Goal: Task Accomplishment & Management: Complete application form

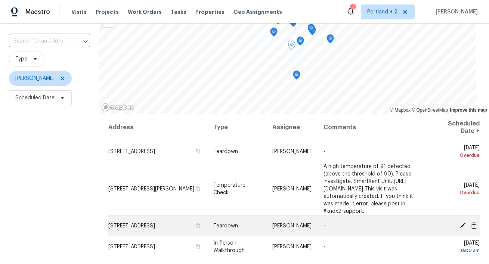
scroll to position [18, 0]
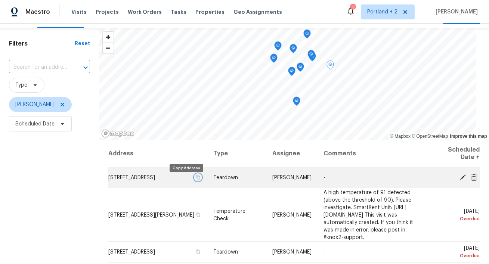
click at [196, 180] on icon "button" at bounding box center [198, 177] width 4 height 4
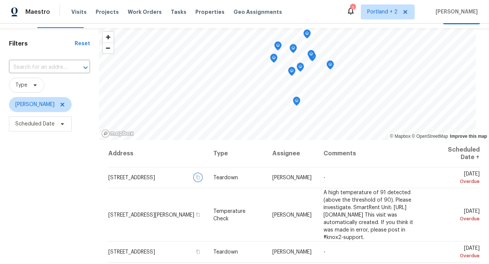
scroll to position [0, 0]
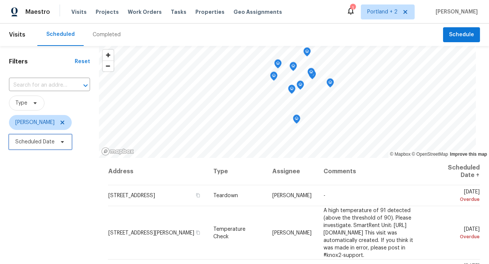
click at [53, 139] on span "Scheduled Date" at bounding box center [34, 141] width 39 height 7
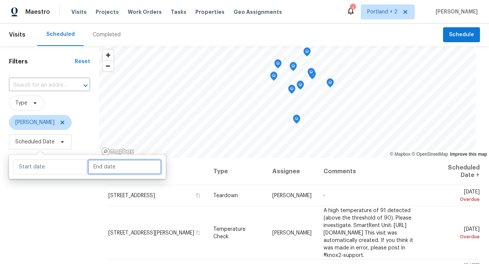
click at [88, 164] on input "text" at bounding box center [125, 167] width 74 height 15
select select "7"
select select "2025"
select select "8"
select select "2025"
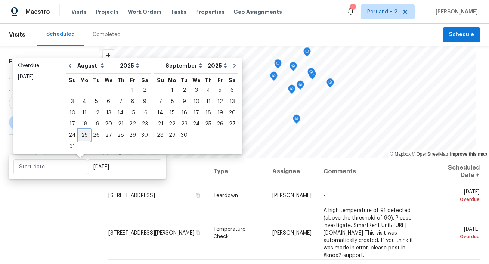
click at [82, 136] on div "25" at bounding box center [84, 135] width 12 height 10
type input "Mon, Aug 25"
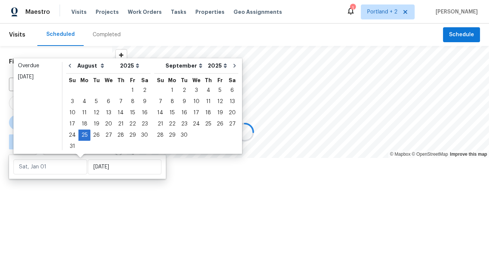
click at [52, 239] on div at bounding box center [244, 132] width 489 height 264
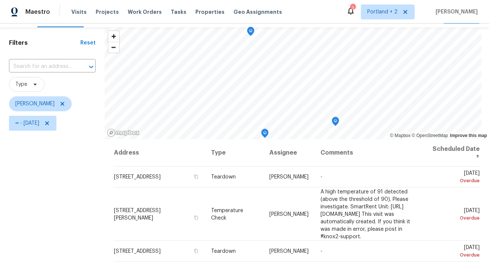
scroll to position [41, 0]
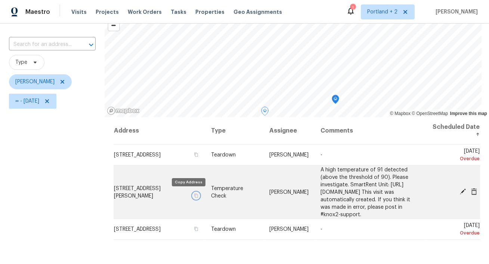
click at [194, 196] on icon "button" at bounding box center [196, 196] width 4 height 4
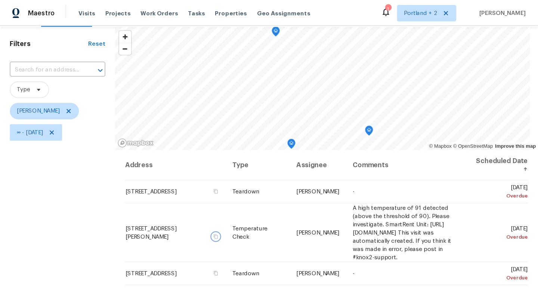
scroll to position [0, 0]
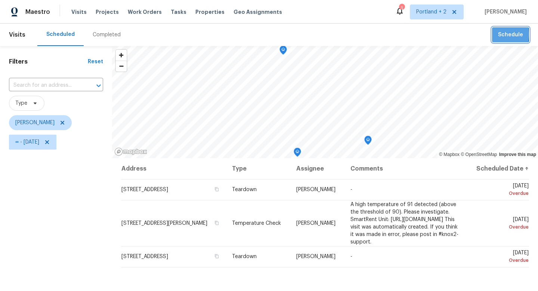
click at [489, 34] on span "Schedule" at bounding box center [510, 34] width 25 height 9
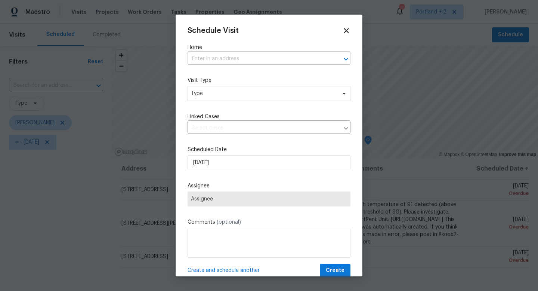
click at [248, 61] on input "text" at bounding box center [259, 59] width 142 height 12
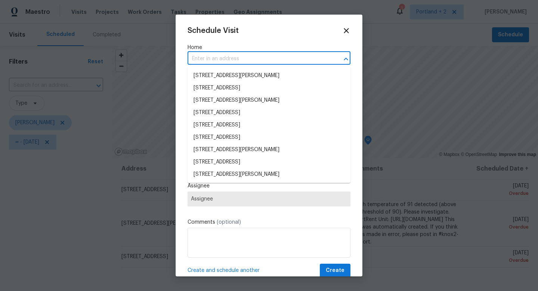
paste input "5906 NE Sumner St Portland OR 97218"
type input "5906 NE Sumner St Portland OR 97218"
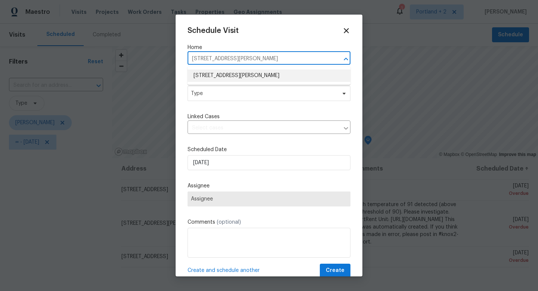
click at [243, 74] on li "5906 NE Sumner St, Portland, OR 97218" at bounding box center [269, 75] width 163 height 12
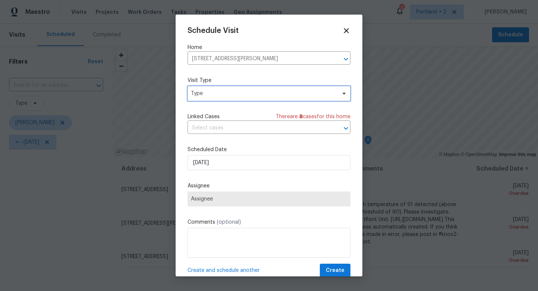
click at [238, 98] on span "Type" at bounding box center [269, 93] width 163 height 15
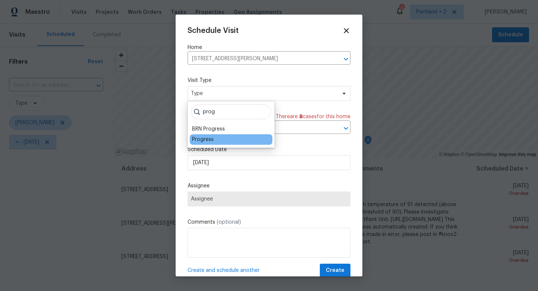
type input "prog"
click at [204, 136] on div "Progress" at bounding box center [203, 139] width 22 height 7
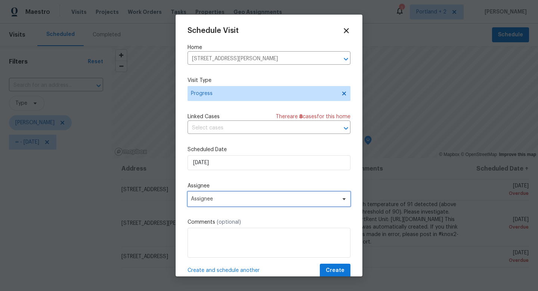
click at [225, 204] on span "Assignee" at bounding box center [269, 198] width 163 height 15
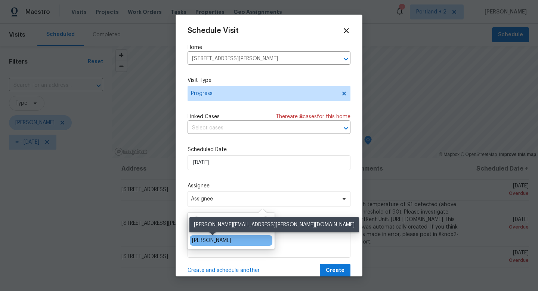
type input "kare"
click at [217, 238] on div "[PERSON_NAME]" at bounding box center [211, 240] width 39 height 7
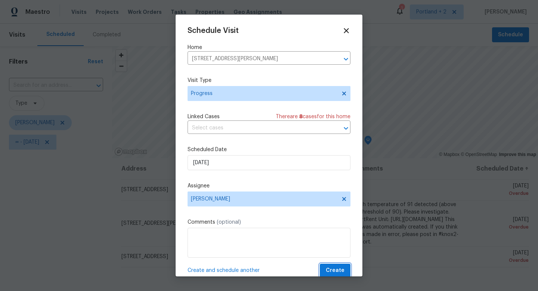
click at [334, 264] on span "Create" at bounding box center [335, 270] width 19 height 9
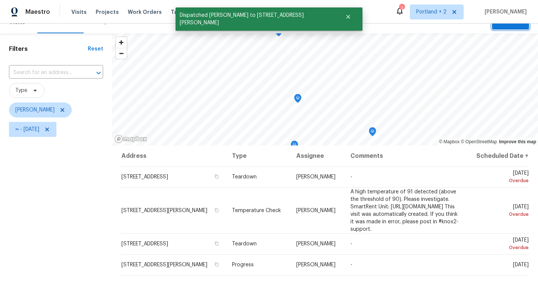
scroll to position [21, 0]
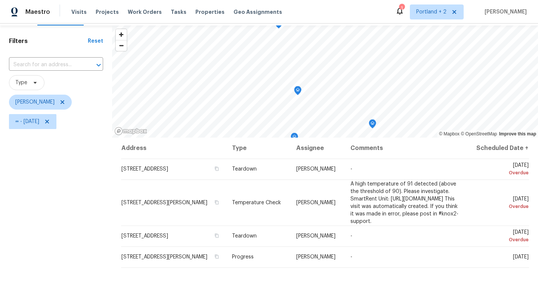
click at [34, 200] on div "Filters Reset ​ Type Karen Mattingley ∞ - Mon, Aug 25" at bounding box center [56, 197] width 112 height 344
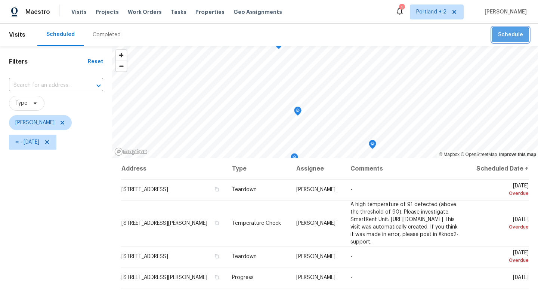
click at [489, 36] on span "Schedule" at bounding box center [510, 34] width 25 height 9
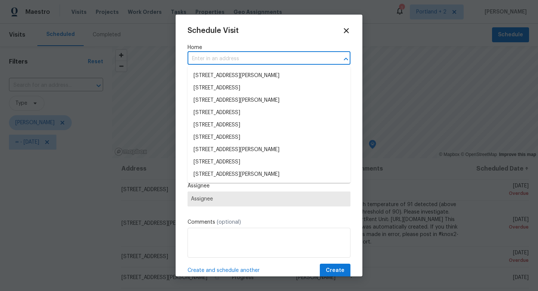
click at [268, 56] on input "text" at bounding box center [259, 59] width 142 height 12
type input "p"
paste input "14308 SE 7th Way Vancouver WA 98683"
type input "14308 SE 7th Way Vancouver WA 98683"
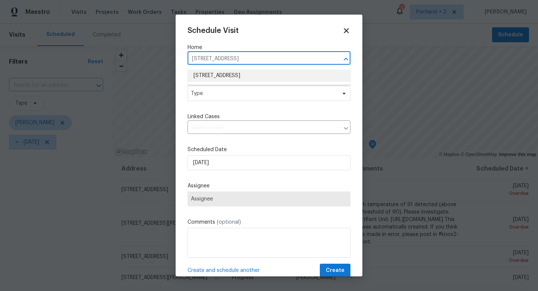
click at [262, 73] on li "14308 SE 7th Way, Vancouver, WA 98683" at bounding box center [269, 75] width 163 height 12
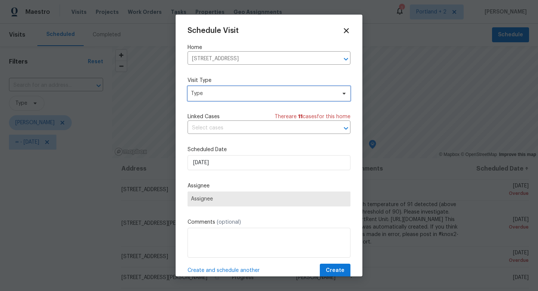
click at [249, 92] on span "Type" at bounding box center [263, 93] width 145 height 7
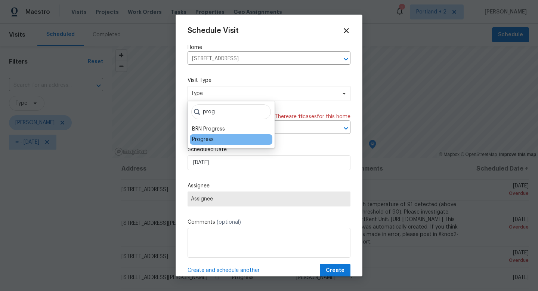
type input "prog"
click at [210, 139] on div "Progress" at bounding box center [203, 139] width 22 height 7
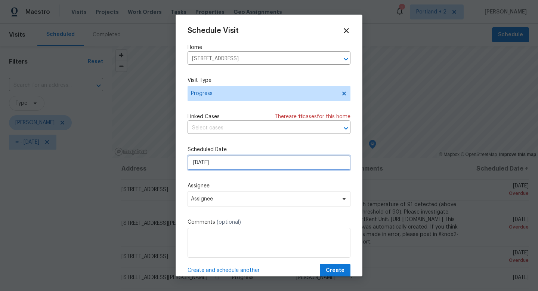
click at [216, 167] on input "8/25/2025" at bounding box center [269, 162] width 163 height 15
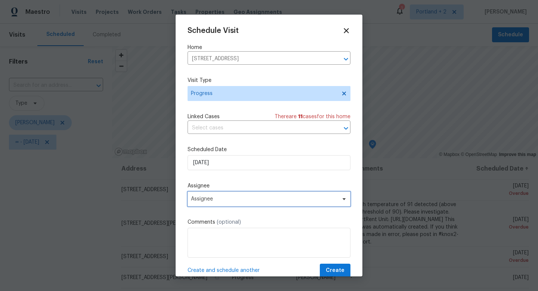
click at [209, 202] on span "Assignee" at bounding box center [264, 199] width 146 height 6
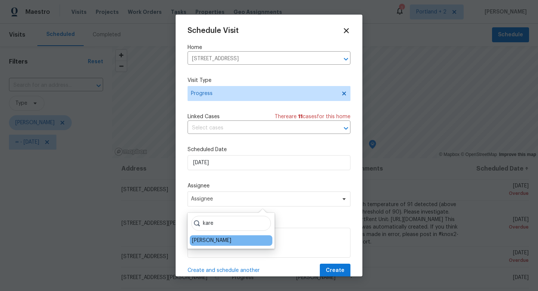
type input "kare"
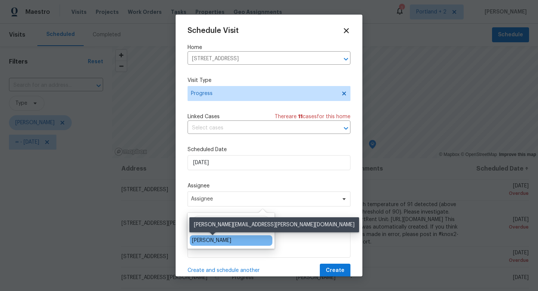
click at [212, 241] on div "[PERSON_NAME]" at bounding box center [211, 240] width 39 height 7
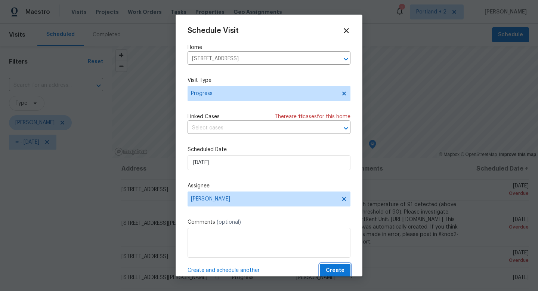
click at [330, 264] on button "Create" at bounding box center [335, 270] width 31 height 14
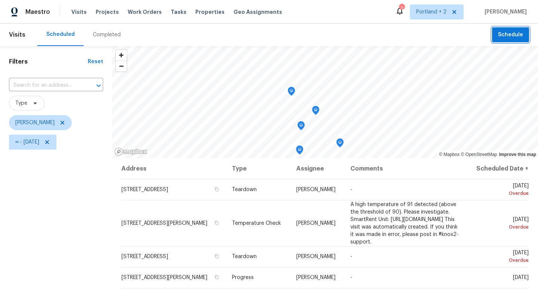
click at [489, 32] on span "Schedule" at bounding box center [510, 34] width 25 height 9
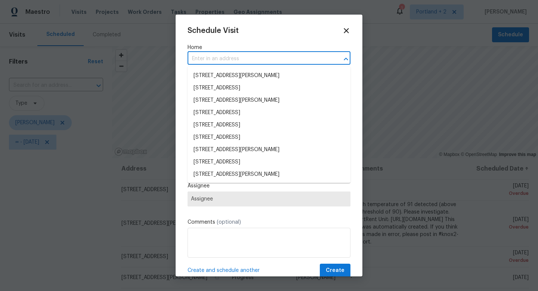
click at [250, 56] on input "text" at bounding box center [259, 59] width 142 height 12
paste input "2108 NE 136th Ave Vancouver WA 98684"
type input "2108 NE 136th Ave Vancouver WA 98684"
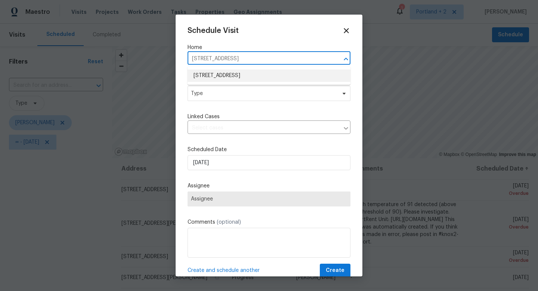
click at [243, 72] on li "2108 NE 136th Ave, Vancouver, WA 98684" at bounding box center [269, 75] width 163 height 12
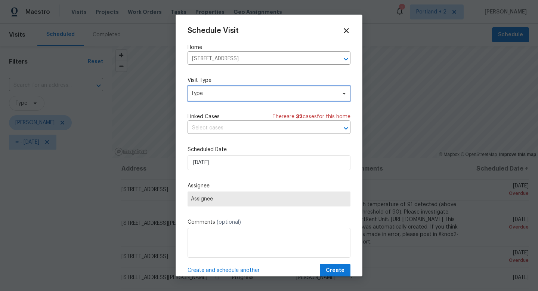
click at [235, 98] on span "Type" at bounding box center [269, 93] width 163 height 15
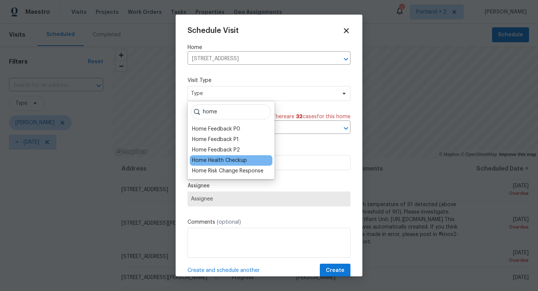
type input "home"
click at [203, 159] on div "Home Health Checkup" at bounding box center [219, 160] width 55 height 7
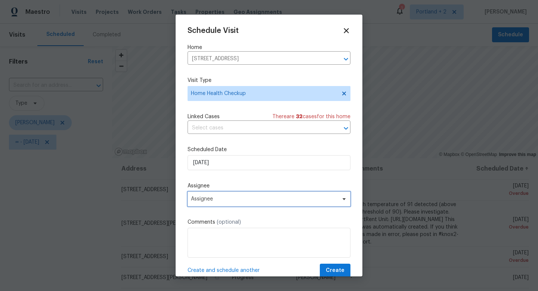
click at [219, 203] on span "Assignee" at bounding box center [269, 198] width 163 height 15
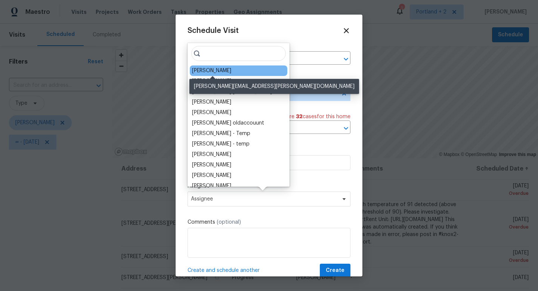
click at [223, 69] on div "[PERSON_NAME]" at bounding box center [211, 70] width 39 height 7
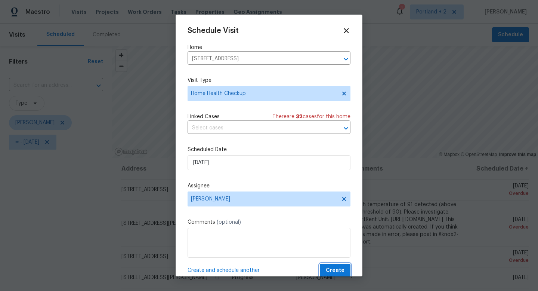
click at [330, 264] on span "Create" at bounding box center [335, 270] width 19 height 9
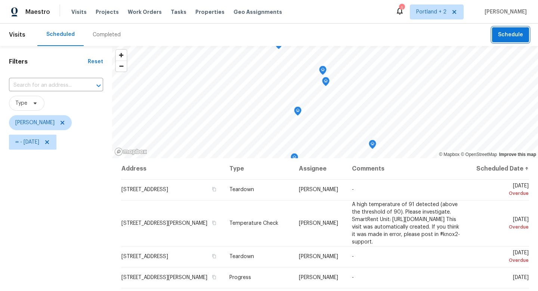
click at [489, 35] on span "Schedule" at bounding box center [510, 34] width 25 height 9
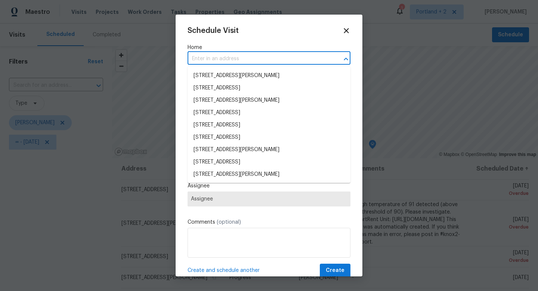
click at [244, 56] on input "text" at bounding box center [259, 59] width 142 height 12
paste input "6923 SE Nehalem St Portland OR 97206"
type input "6923 SE Nehalem St Portland OR 97206"
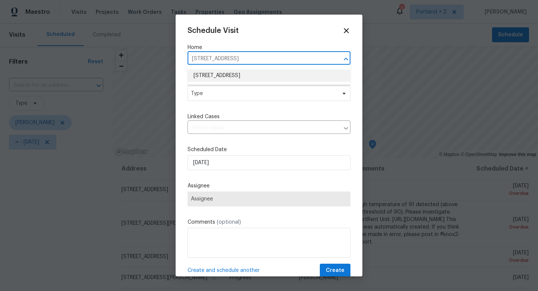
click at [239, 75] on li "6923 SE Nehalem St, Portland, OR 97206" at bounding box center [269, 75] width 163 height 12
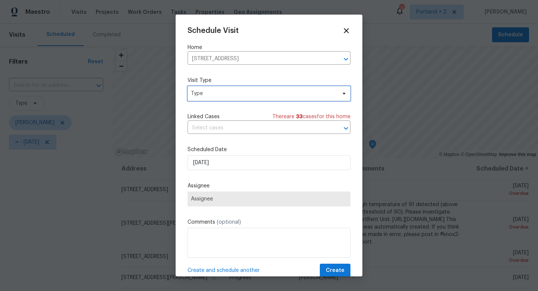
click at [237, 94] on span "Type" at bounding box center [263, 93] width 145 height 7
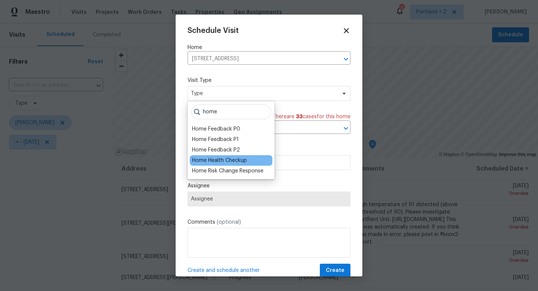
type input "home"
click at [219, 160] on div "Home Health Checkup" at bounding box center [219, 160] width 55 height 7
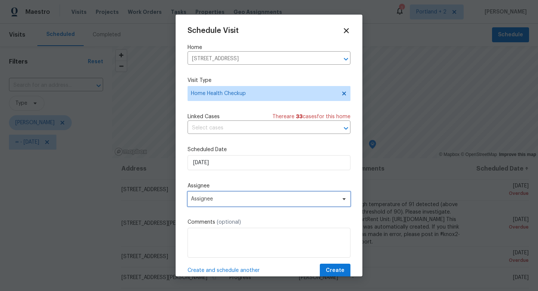
click at [221, 199] on span "Assignee" at bounding box center [264, 199] width 146 height 6
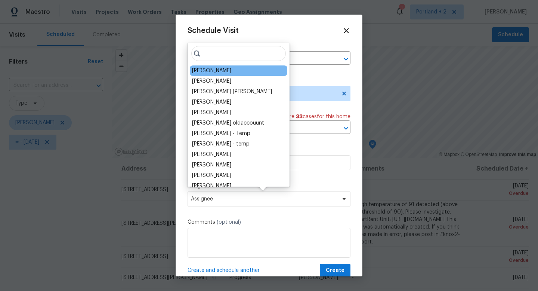
click at [236, 73] on div "[PERSON_NAME]" at bounding box center [239, 70] width 98 height 10
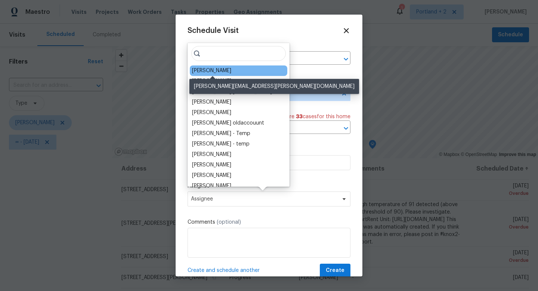
click at [228, 71] on div "[PERSON_NAME]" at bounding box center [211, 70] width 39 height 7
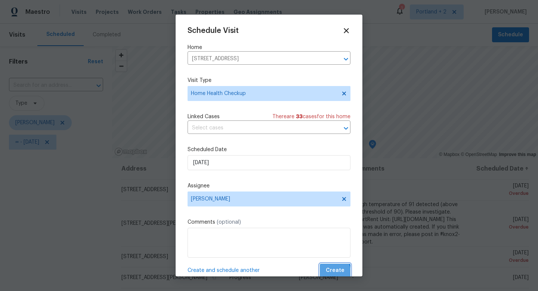
click at [334, 264] on span "Create" at bounding box center [335, 270] width 19 height 9
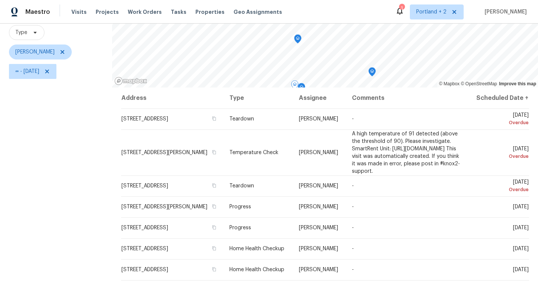
scroll to position [100, 0]
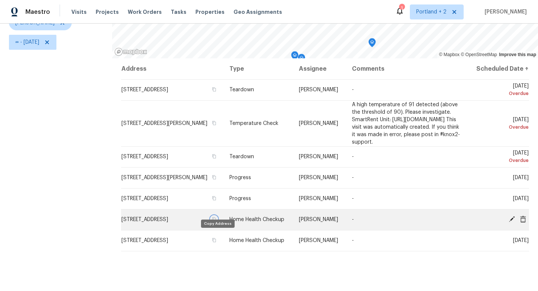
click at [215, 221] on icon "button" at bounding box center [214, 219] width 4 height 4
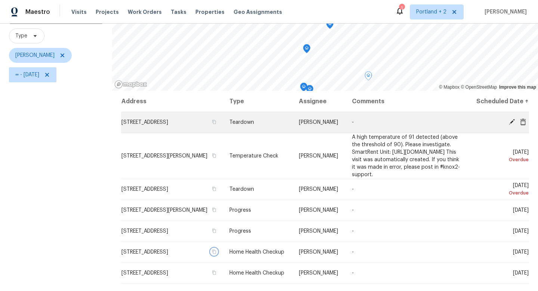
scroll to position [42, 0]
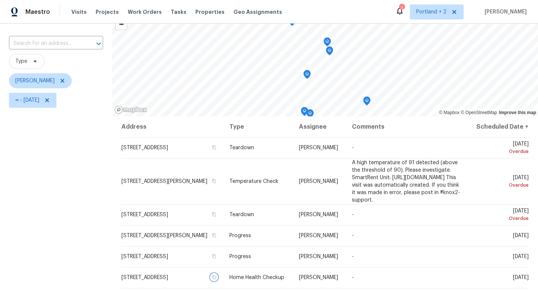
click at [327, 49] on icon "Map marker" at bounding box center [329, 51] width 7 height 9
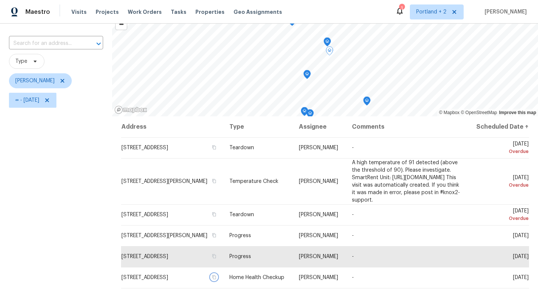
click at [326, 42] on icon "Map marker" at bounding box center [327, 42] width 7 height 9
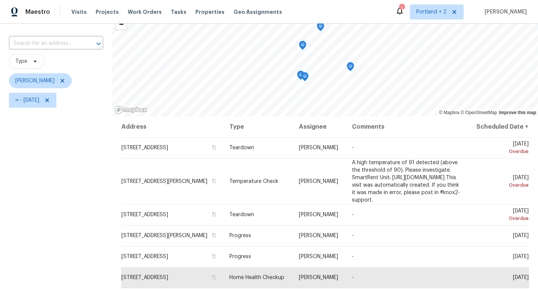
click at [300, 75] on icon "Map marker" at bounding box center [300, 75] width 1 height 1
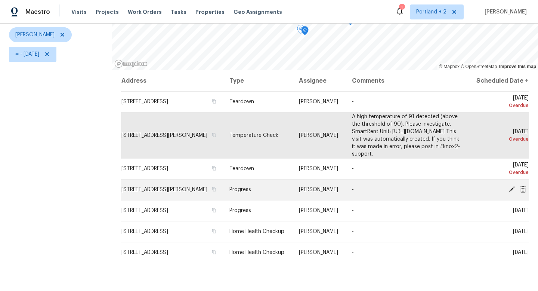
scroll to position [96, 0]
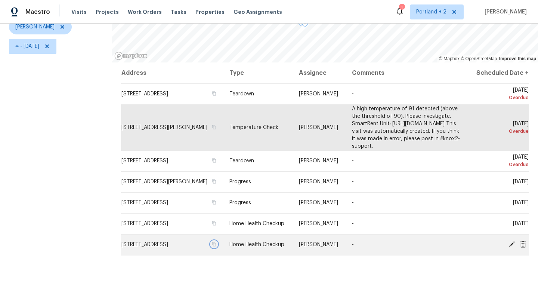
click at [216, 246] on icon "button" at bounding box center [214, 244] width 4 height 4
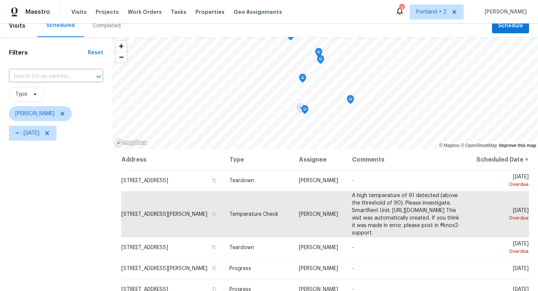
scroll to position [0, 0]
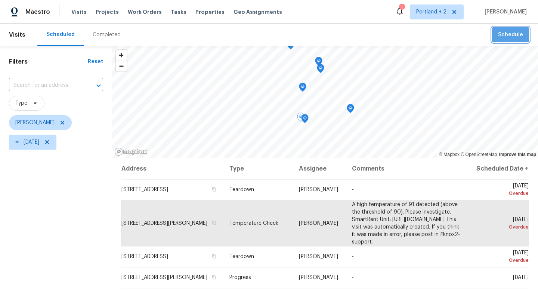
click at [489, 41] on button "Schedule" at bounding box center [510, 34] width 37 height 15
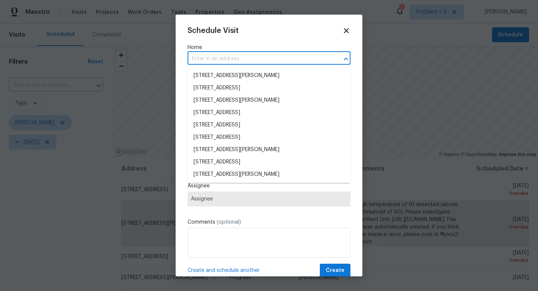
click at [274, 61] on input "text" at bounding box center [259, 59] width 142 height 12
paste input "2285 Gilman Dr Oregon City OR 97045"
type input "2285 Gilman Dr Oregon City OR 97045"
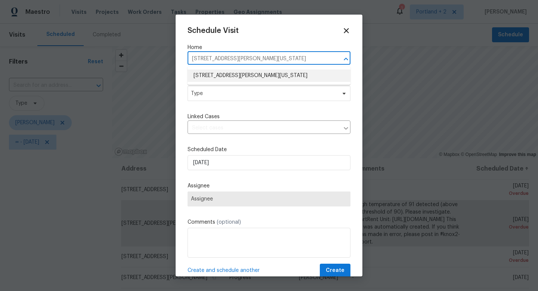
click at [269, 77] on li "2285 Gilman Dr, Oregon City, OR 97045" at bounding box center [269, 75] width 163 height 12
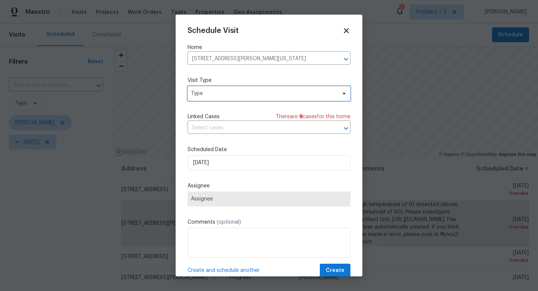
click at [264, 90] on span "Type" at bounding box center [263, 93] width 145 height 7
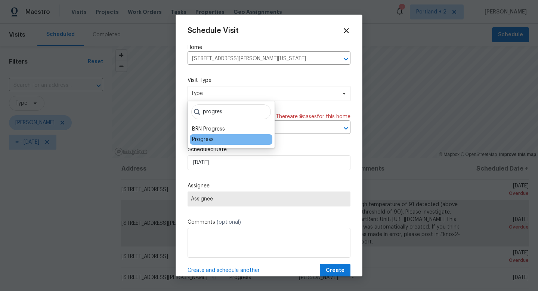
type input "progres"
click at [205, 138] on div "Progress" at bounding box center [203, 139] width 22 height 7
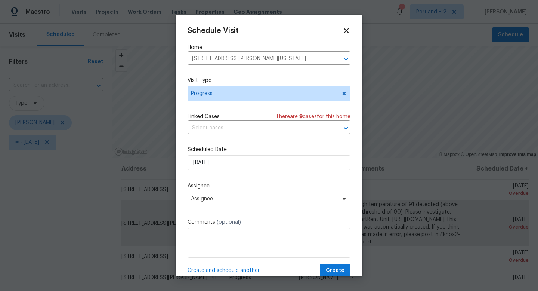
scroll to position [13, 0]
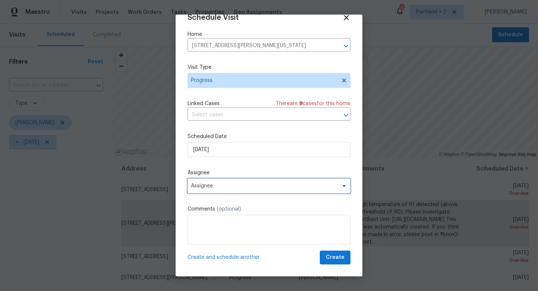
click at [222, 190] on span "Assignee" at bounding box center [269, 185] width 163 height 15
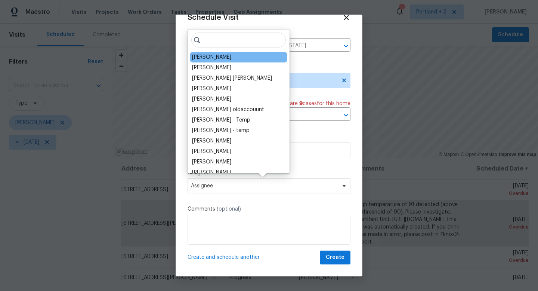
click at [224, 58] on div "[PERSON_NAME]" at bounding box center [211, 56] width 39 height 7
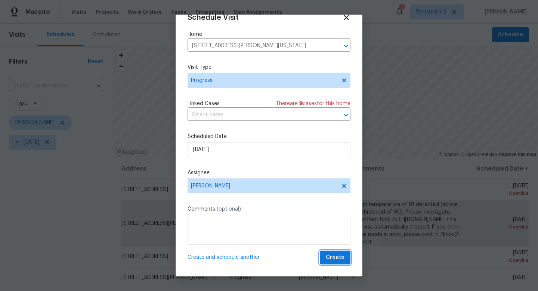
click at [333, 260] on span "Create" at bounding box center [335, 257] width 19 height 9
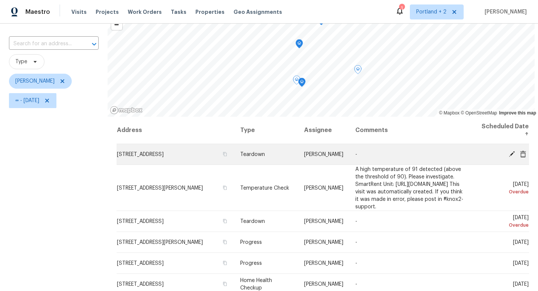
scroll to position [100, 0]
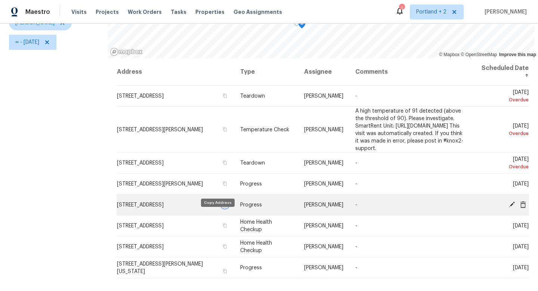
click at [222, 208] on button "button" at bounding box center [225, 204] width 7 height 7
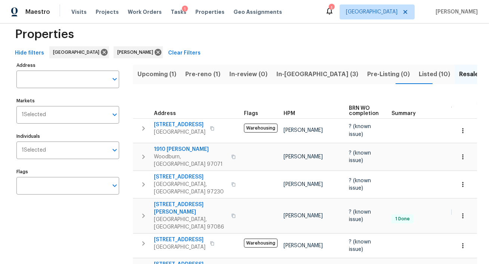
scroll to position [16, 0]
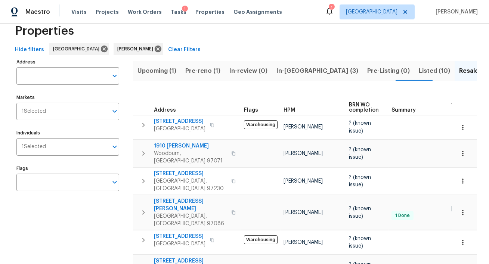
click at [217, 71] on span "Pre-reno (1)" at bounding box center [202, 71] width 35 height 10
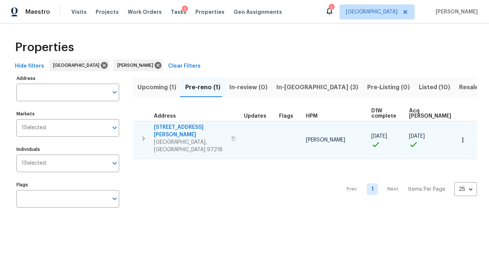
click at [229, 132] on button "button" at bounding box center [233, 138] width 9 height 25
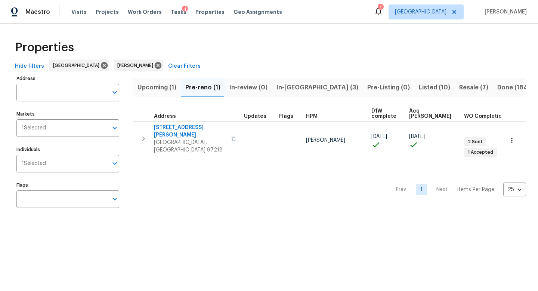
click at [290, 93] on button "In-reno (3)" at bounding box center [317, 87] width 91 height 19
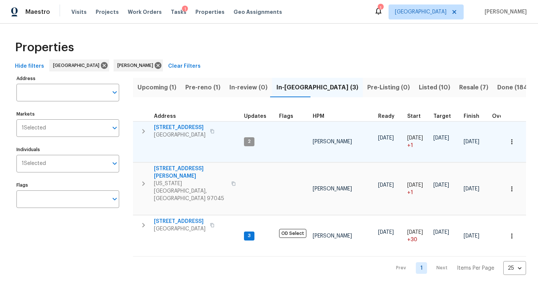
click at [214, 133] on icon "button" at bounding box center [212, 131] width 4 height 4
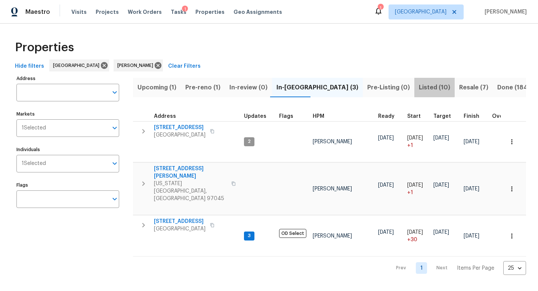
click at [419, 86] on span "Listed (10)" at bounding box center [434, 87] width 31 height 10
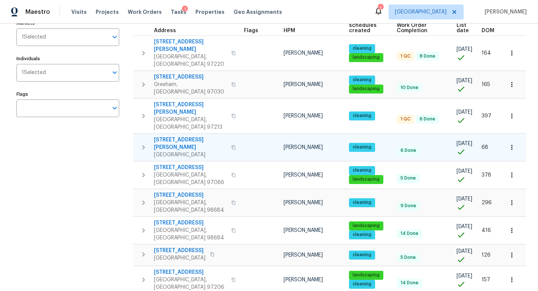
scroll to position [91, 0]
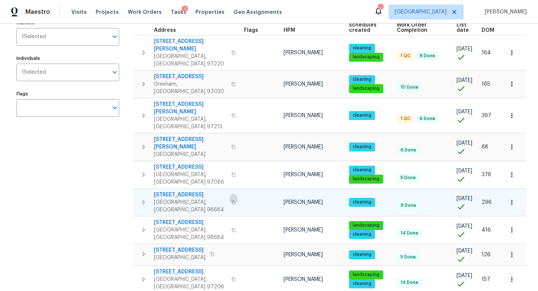
click at [231, 200] on icon "button" at bounding box center [233, 202] width 4 height 4
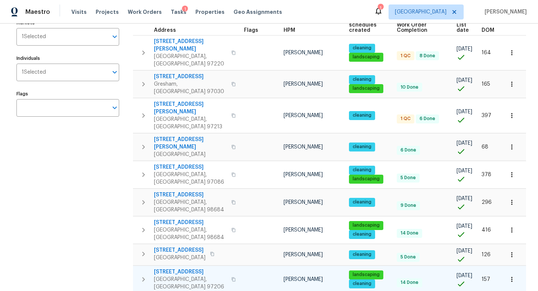
click at [231, 264] on icon "button" at bounding box center [233, 279] width 4 height 4
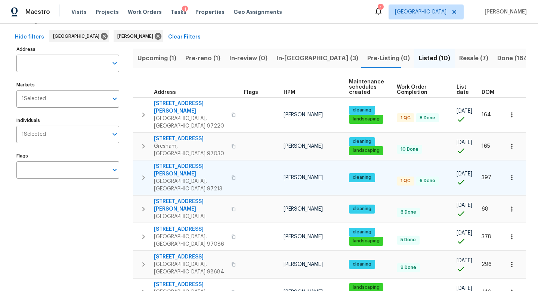
scroll to position [0, 0]
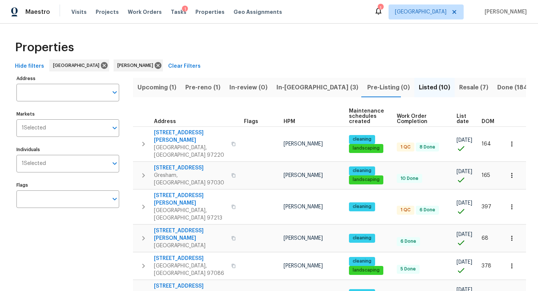
click at [293, 94] on button "In-reno (3)" at bounding box center [317, 87] width 91 height 19
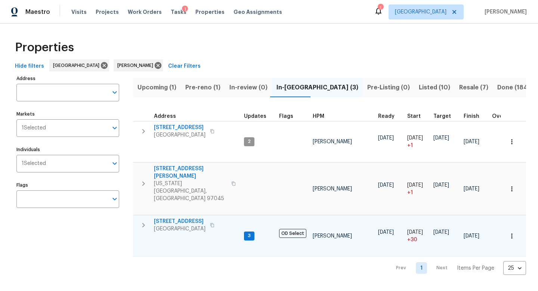
click at [147, 220] on icon "button" at bounding box center [143, 224] width 9 height 9
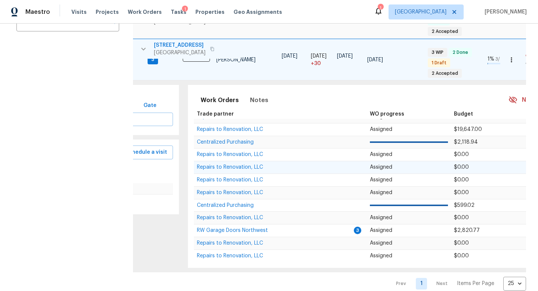
scroll to position [75, 0]
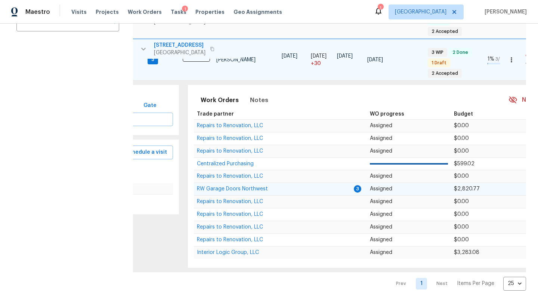
click at [270, 182] on td "RW Garage Doors Northwest" at bounding box center [274, 188] width 160 height 13
click at [258, 186] on span "RW Garage Doors Northwest" at bounding box center [232, 188] width 71 height 5
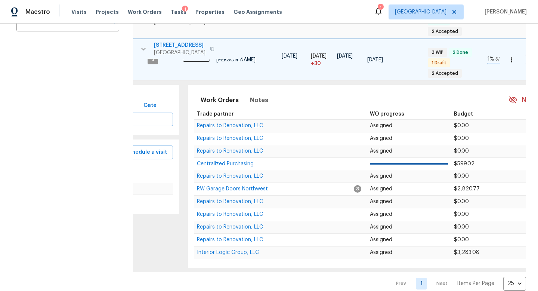
click at [90, 124] on div "Address Address Markets 1 Selected Markets Individuals 1 Selected Individuals F…" at bounding box center [72, 93] width 112 height 393
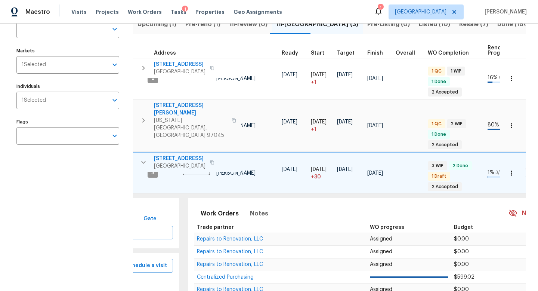
scroll to position [0, 0]
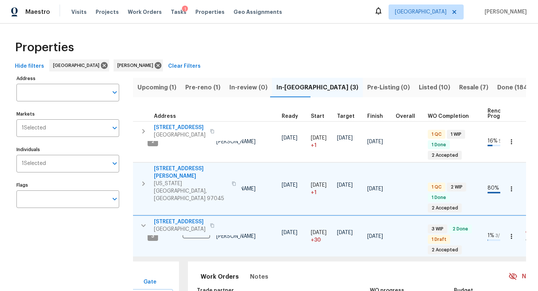
click at [232, 182] on icon "button" at bounding box center [234, 184] width 4 height 4
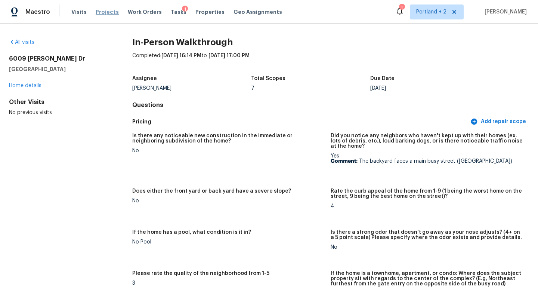
click at [105, 10] on span "Projects" at bounding box center [107, 11] width 23 height 7
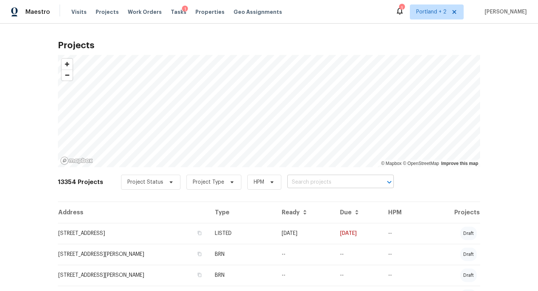
click at [300, 182] on input "text" at bounding box center [330, 182] width 86 height 12
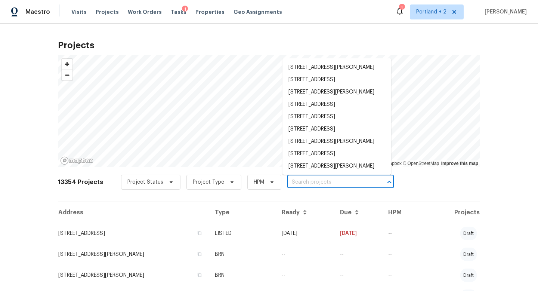
paste input "6923 SE Nehalem St Portland OR 97206"
type input "6923 SE Nehalem St Portland OR 97206"
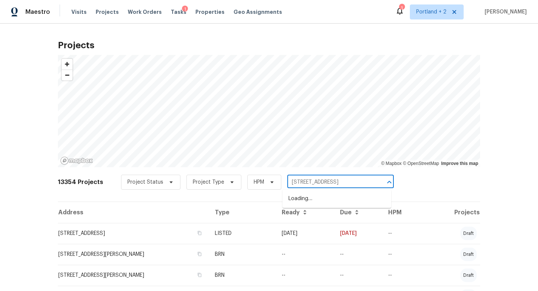
scroll to position [0, 14]
click at [312, 205] on li "6923 SE Nehalem St, Portland, OR 97206" at bounding box center [336, 198] width 109 height 12
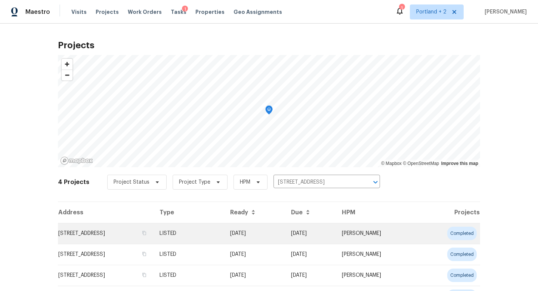
click at [149, 230] on td "6923 SE Nehalem St, Portland, OR 97206" at bounding box center [106, 233] width 96 height 21
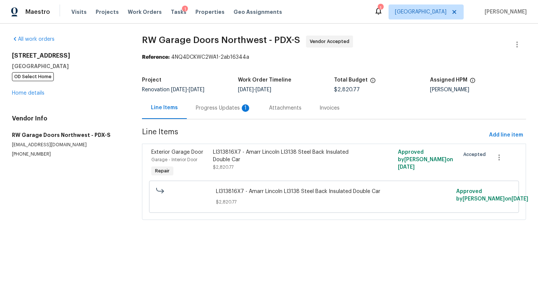
click at [228, 106] on div "Progress Updates 1" at bounding box center [223, 107] width 55 height 7
